Goal: Information Seeking & Learning: Understand process/instructions

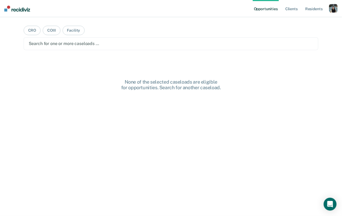
click at [332, 6] on div "button" at bounding box center [333, 8] width 9 height 9
click at [311, 22] on link "Profile" at bounding box center [311, 22] width 43 height 5
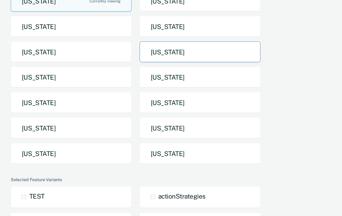
scroll to position [102, 0]
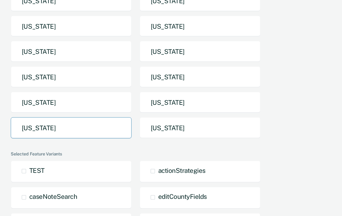
click at [111, 129] on button "[US_STATE]" at bounding box center [71, 128] width 121 height 21
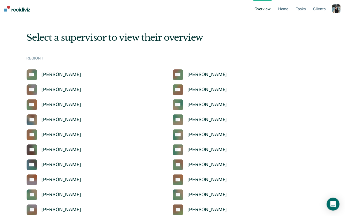
click at [238, 35] on div "Select a supervisor to view their overview" at bounding box center [173, 37] width 292 height 11
click at [211, 104] on div "[PERSON_NAME]" at bounding box center [207, 105] width 39 height 6
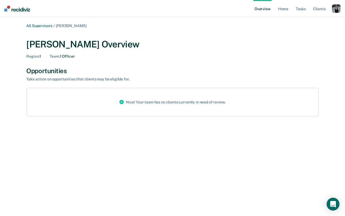
click at [266, 9] on link "Overview" at bounding box center [262, 8] width 18 height 17
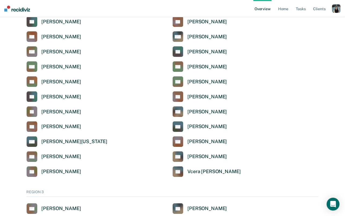
scroll to position [740, 0]
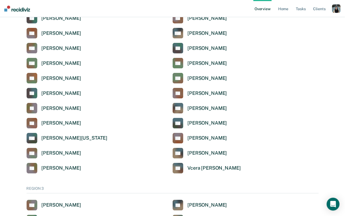
click at [332, 7] on ul "Overview Home Tasks Client s" at bounding box center [292, 8] width 79 height 17
click at [334, 7] on div "button" at bounding box center [336, 8] width 9 height 9
click at [312, 19] on div "Profile How it works Log Out" at bounding box center [315, 28] width 52 height 26
click at [303, 23] on link "Profile" at bounding box center [314, 21] width 43 height 5
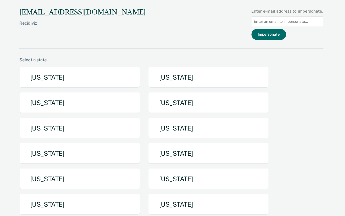
click at [273, 23] on input at bounding box center [288, 21] width 72 height 10
paste input "[EMAIL_ADDRESS][PERSON_NAME][DOMAIN_NAME][US_STATE]"
type input "[EMAIL_ADDRESS][PERSON_NAME][DOMAIN_NAME][US_STATE]"
click at [271, 34] on button "Impersonate" at bounding box center [269, 34] width 35 height 11
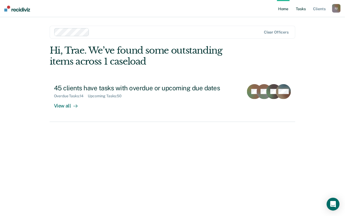
click at [301, 10] on link "Tasks" at bounding box center [301, 8] width 12 height 17
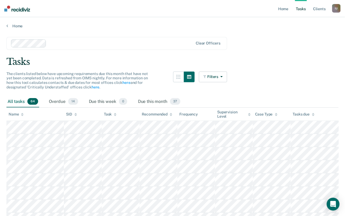
click at [84, 48] on div "Clear officers" at bounding box center [116, 43] width 221 height 13
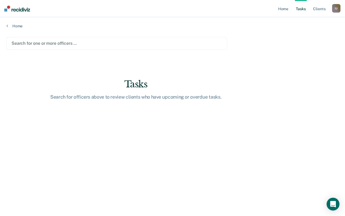
click at [192, 14] on nav "Home Tasks Client s Impersonated User I U Profile How it works Log Out" at bounding box center [172, 8] width 345 height 17
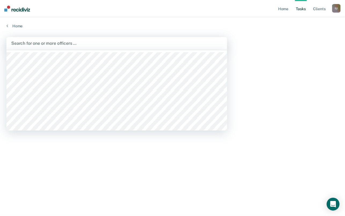
click at [205, 46] on div at bounding box center [116, 43] width 211 height 6
type input "trae"
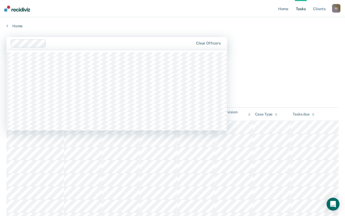
click at [74, 40] on div at bounding box center [120, 43] width 145 height 6
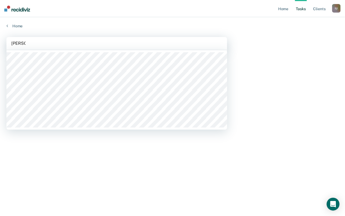
type input "[PERSON_NAME]"
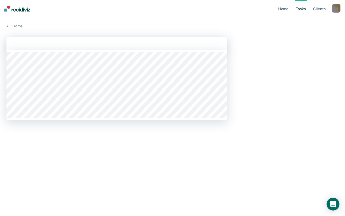
click at [61, 46] on div at bounding box center [117, 43] width 212 height 7
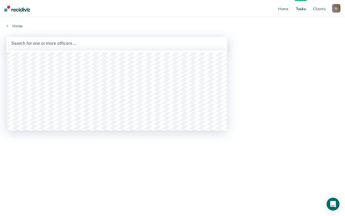
click at [61, 46] on div "Search for one or more officers …" at bounding box center [117, 43] width 212 height 7
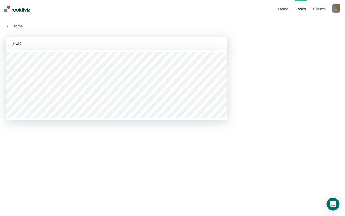
type input "mitche"
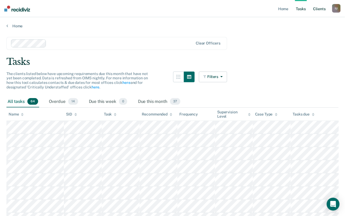
click at [322, 7] on link "Client s" at bounding box center [319, 8] width 14 height 17
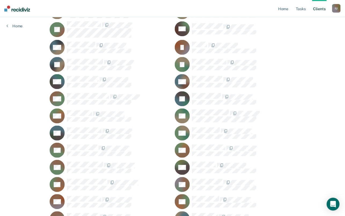
scroll to position [256, 0]
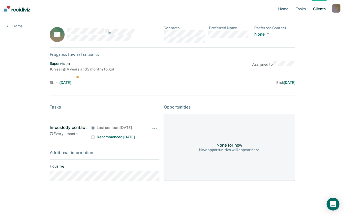
click at [335, 9] on div "I U" at bounding box center [336, 8] width 9 height 9
click at [311, 21] on link "Profile" at bounding box center [314, 22] width 43 height 5
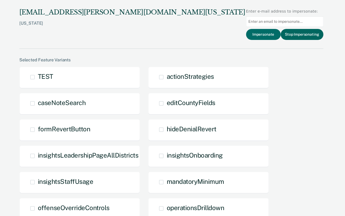
click at [300, 36] on button "Stop Impersonating" at bounding box center [302, 34] width 43 height 11
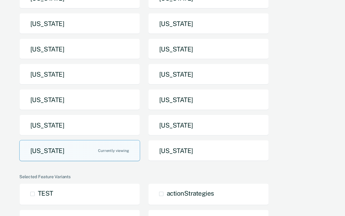
scroll to position [79, 0]
click at [62, 152] on button "[US_STATE]" at bounding box center [79, 150] width 121 height 21
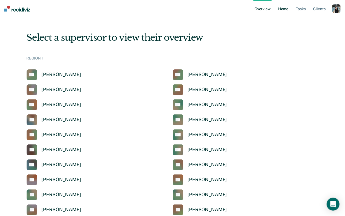
click at [286, 11] on link "Home" at bounding box center [283, 8] width 12 height 17
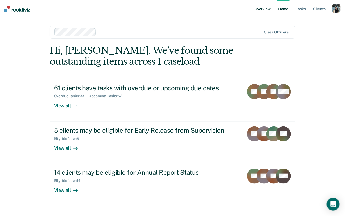
click at [271, 8] on link "Overview" at bounding box center [262, 8] width 18 height 17
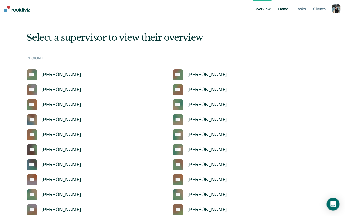
click at [282, 10] on link "Home" at bounding box center [283, 8] width 12 height 17
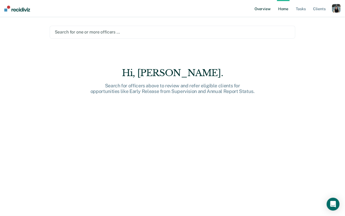
click at [261, 10] on link "Overview" at bounding box center [262, 8] width 18 height 17
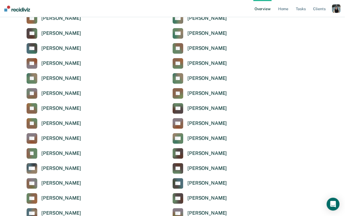
scroll to position [755, 0]
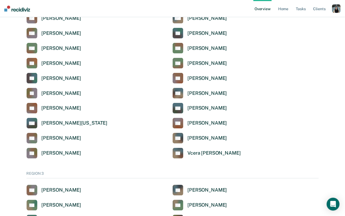
click at [204, 108] on div "[PERSON_NAME]" at bounding box center [207, 108] width 39 height 6
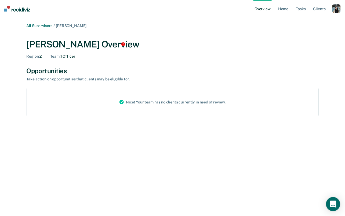
click at [336, 203] on div "Open Intercom Messenger" at bounding box center [333, 205] width 14 height 14
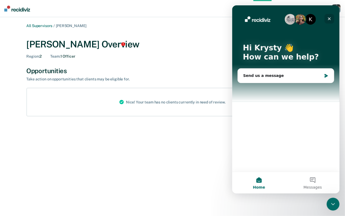
click at [329, 20] on icon "Close" at bounding box center [329, 18] width 4 height 4
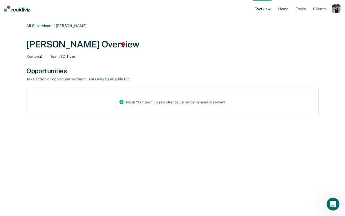
click at [258, 3] on link "Overview" at bounding box center [262, 8] width 18 height 17
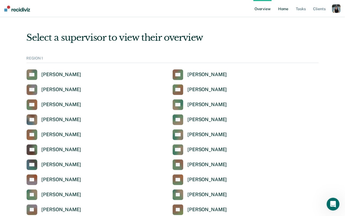
click at [284, 8] on link "Home" at bounding box center [283, 8] width 12 height 17
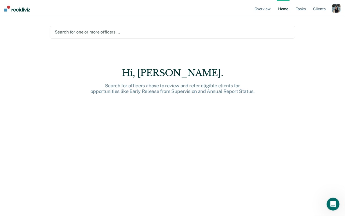
click at [73, 28] on div "Search for one or more officers …" at bounding box center [172, 31] width 237 height 7
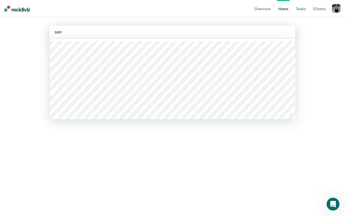
type input "sony"
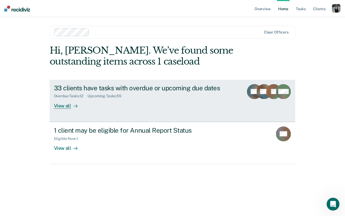
click at [205, 103] on div "33 clients have tasks with overdue or upcoming due dates Overdue Tasks : 12 Upc…" at bounding box center [153, 96] width 199 height 25
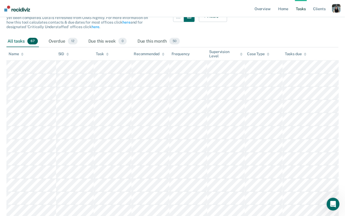
scroll to position [230, 0]
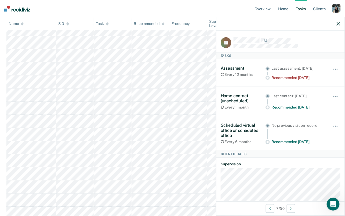
drag, startPoint x: 221, startPoint y: 124, endPoint x: 323, endPoint y: 143, distance: 103.8
click at [323, 143] on div "Scheduled virtual office or scheduled office Every 6 months No previous visit o…" at bounding box center [281, 133] width 120 height 21
copy div "Scheduled virtual office or scheduled office Every 6 months No previous visit o…"
click at [336, 18] on div at bounding box center [280, 23] width 128 height 13
click at [336, 20] on div at bounding box center [280, 23] width 128 height 13
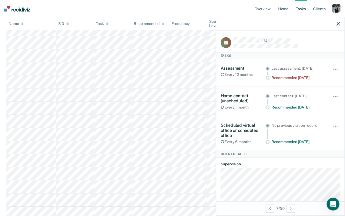
click at [339, 24] on icon "button" at bounding box center [339, 24] width 4 height 4
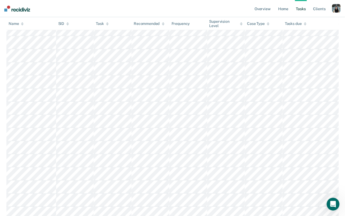
click at [336, 7] on div "button" at bounding box center [336, 8] width 9 height 9
click at [303, 28] on link "How it works" at bounding box center [314, 28] width 43 height 5
